Goal: Find specific page/section: Find specific page/section

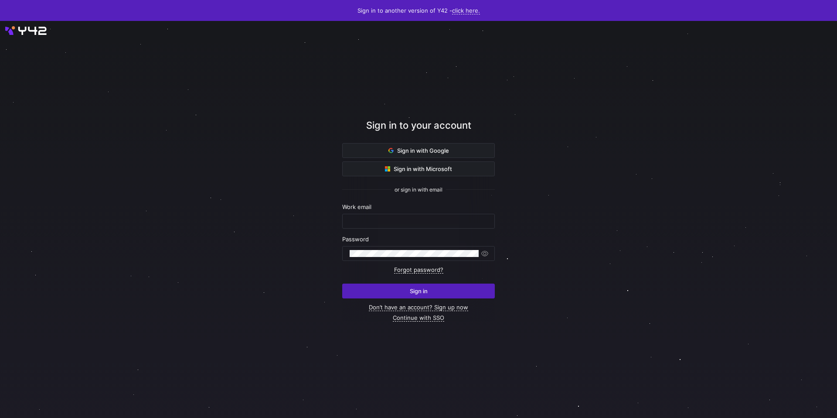
type input "till@oatsome.de"
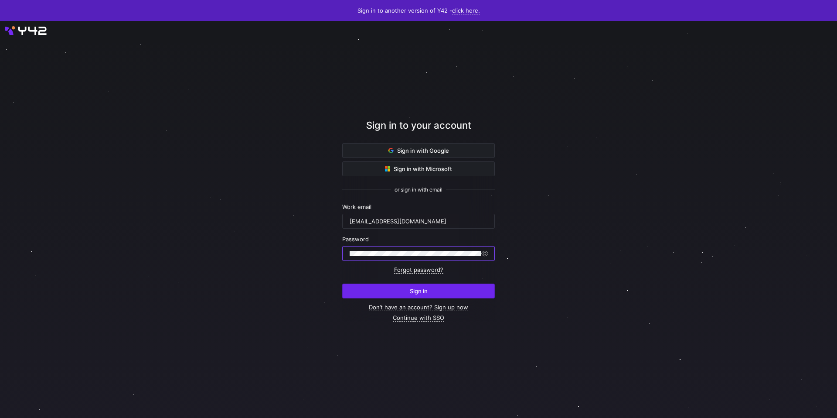
click at [417, 287] on span "Sign in" at bounding box center [419, 290] width 18 height 7
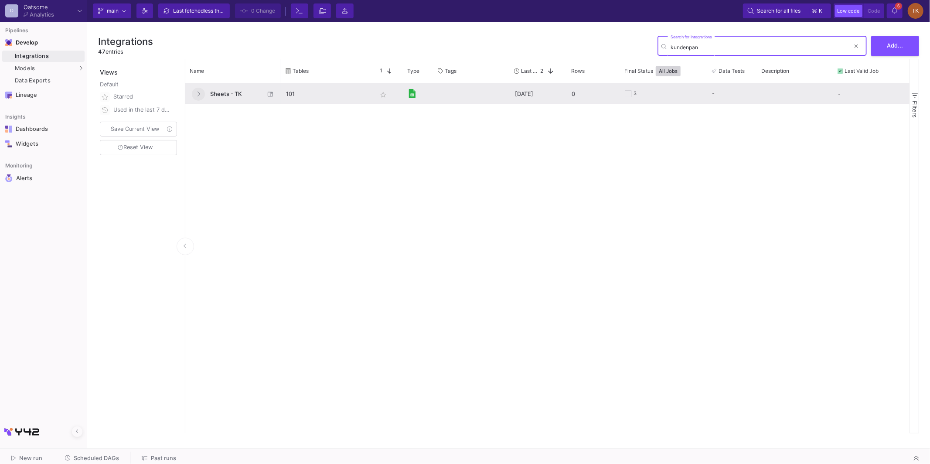
type input "kundenpan"
click at [200, 96] on button at bounding box center [198, 94] width 13 height 13
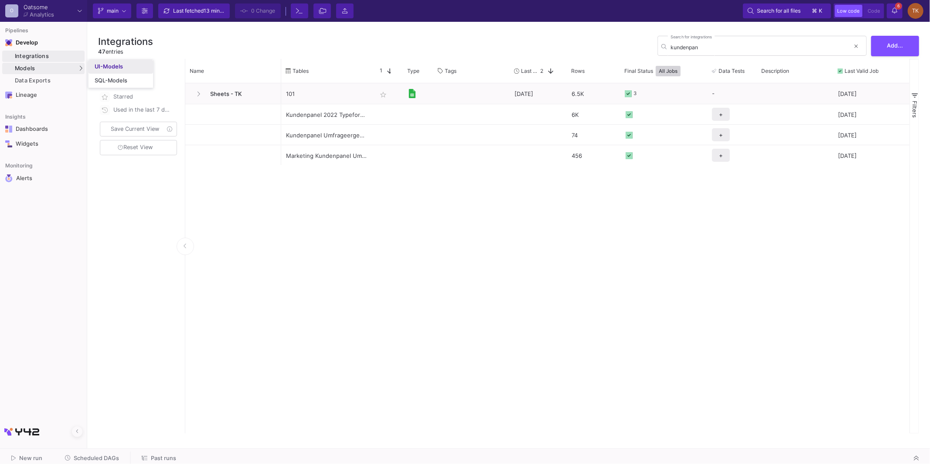
click at [97, 62] on link "UI-Models" at bounding box center [120, 67] width 65 height 14
